Goal: Task Accomplishment & Management: Manage account settings

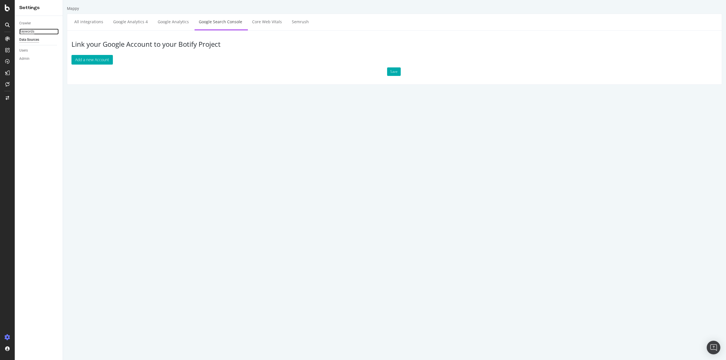
click at [33, 33] on div "Keywords" at bounding box center [26, 32] width 15 height 6
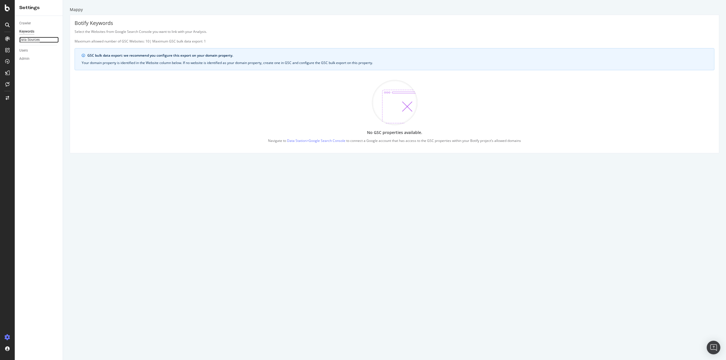
click at [31, 40] on div "Data Sources" at bounding box center [29, 40] width 20 height 6
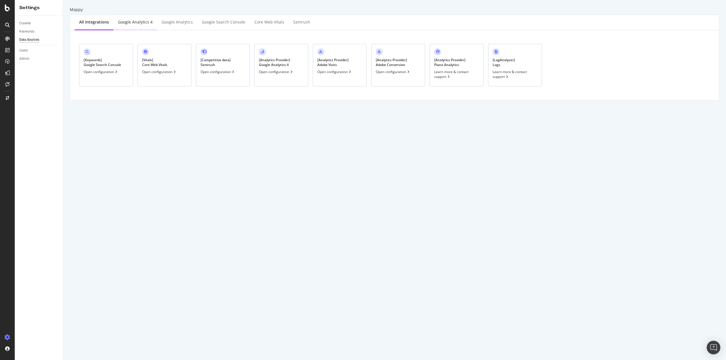
click at [139, 28] on div "Google Analytics 4" at bounding box center [135, 23] width 44 height 16
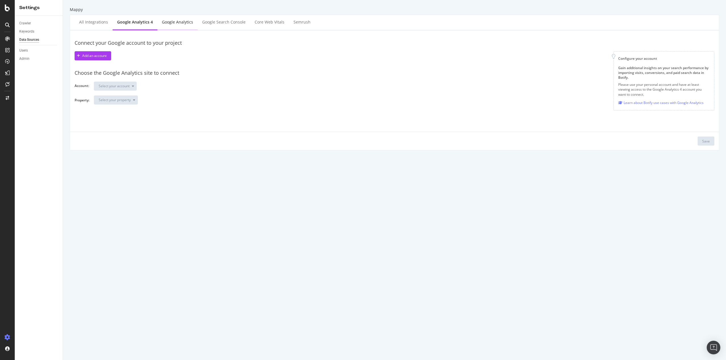
click at [175, 28] on div "Google Analytics" at bounding box center [177, 23] width 40 height 16
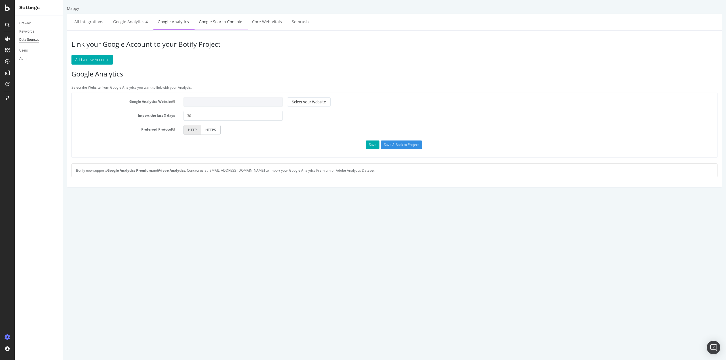
click at [202, 21] on link "Google Search Console" at bounding box center [220, 22] width 52 height 16
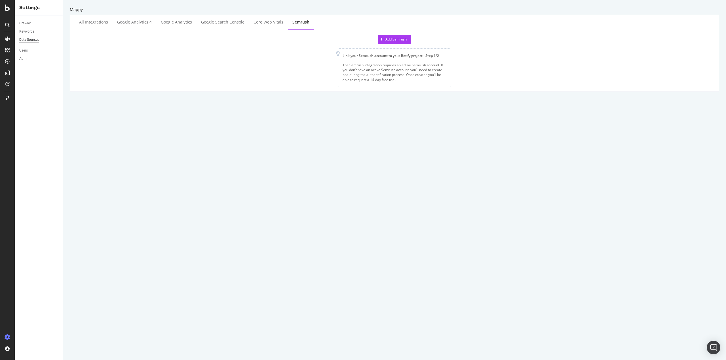
click at [7, 13] on div at bounding box center [7, 180] width 15 height 360
click at [7, 10] on icon at bounding box center [7, 8] width 5 height 7
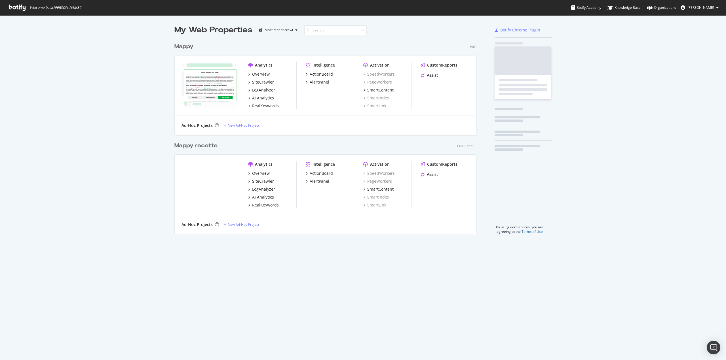
scroll to position [356, 717]
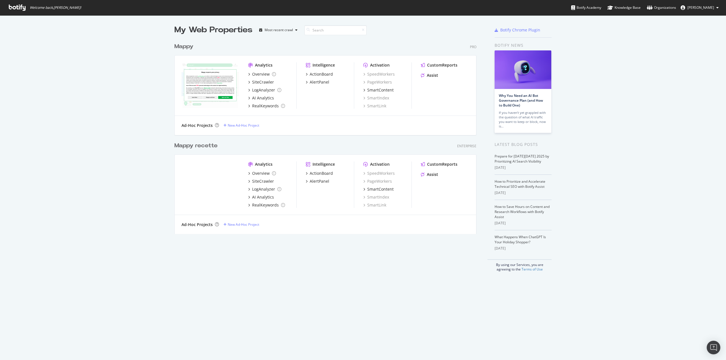
click at [185, 44] on div "Mappy" at bounding box center [183, 47] width 19 height 8
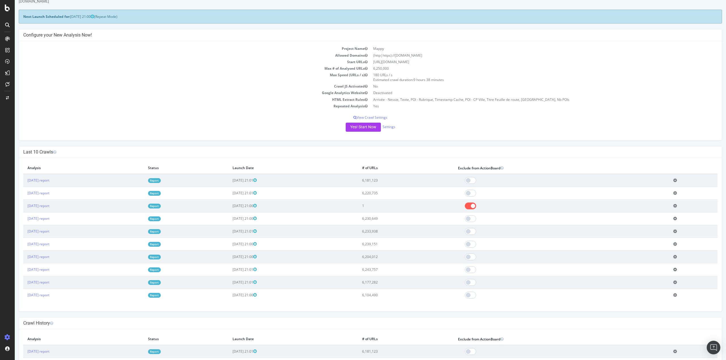
scroll to position [28, 0]
